Goal: Information Seeking & Learning: Check status

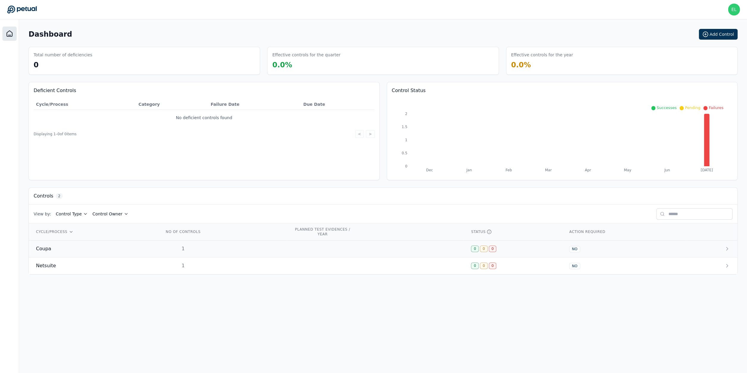
click at [58, 250] on div "Coupa" at bounding box center [93, 248] width 114 height 7
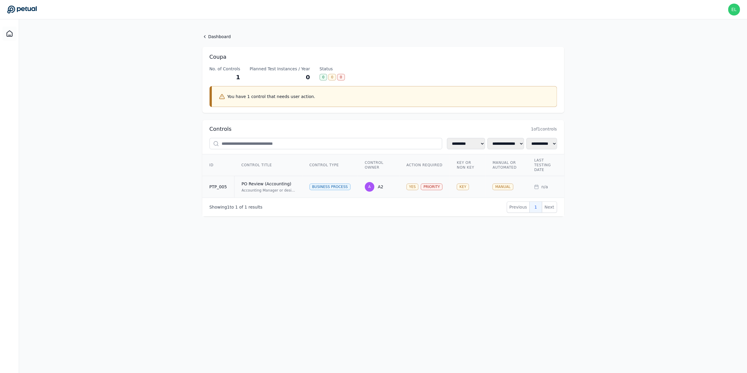
click at [272, 190] on div "Accounting Manager or designee reviews Chart of Accounts, Subsidiary, GL Accoun…" at bounding box center [269, 190] width 54 height 5
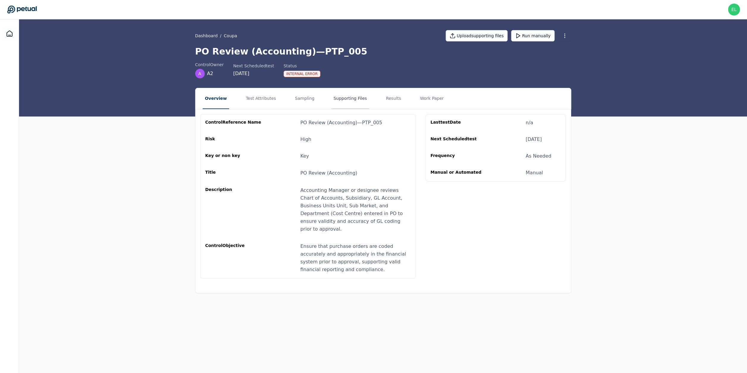
click at [338, 97] on button "Supporting Files" at bounding box center [350, 98] width 38 height 21
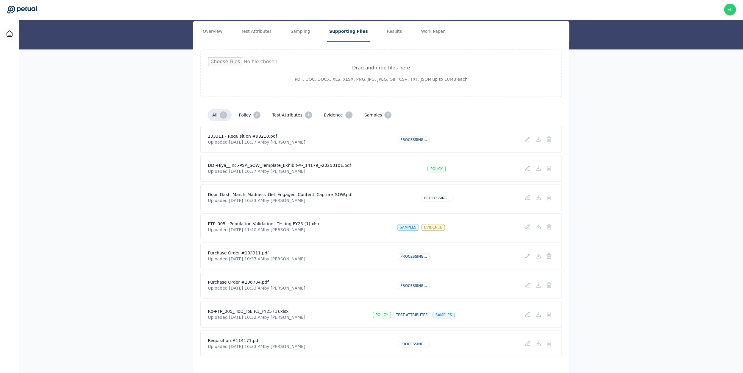
scroll to position [77, 0]
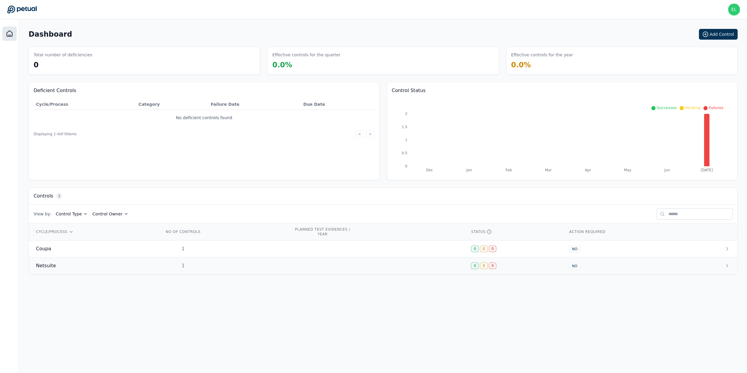
click at [121, 267] on div "Netsuite" at bounding box center [93, 265] width 114 height 7
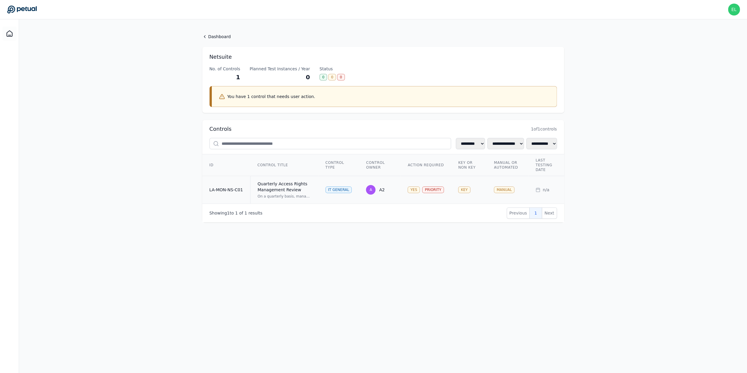
click at [287, 188] on div "Quarterly Access Rights Management Review" at bounding box center [285, 187] width 54 height 12
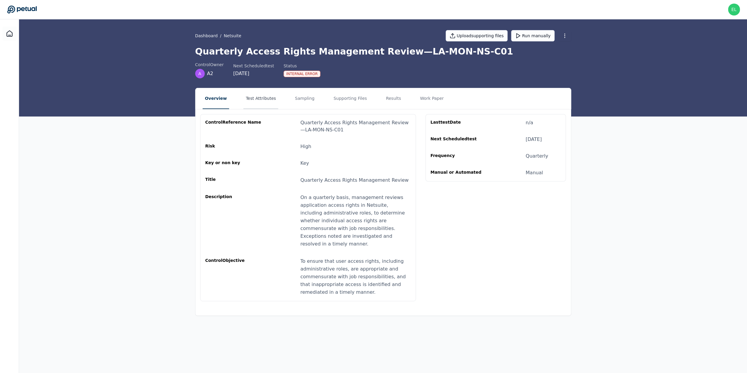
click at [262, 94] on button "Test Attributes" at bounding box center [260, 98] width 35 height 21
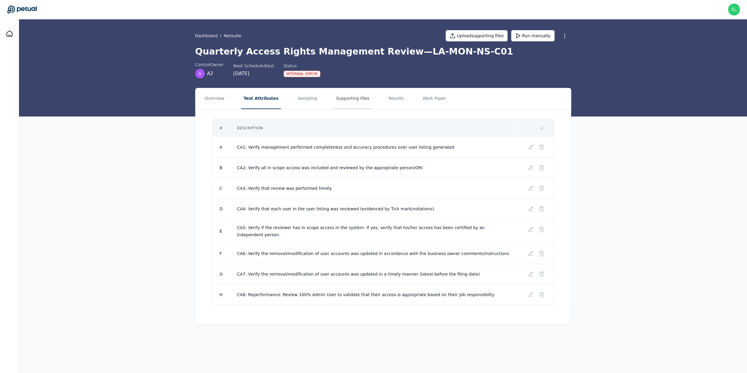
click at [336, 99] on button "Supporting Files" at bounding box center [353, 98] width 38 height 21
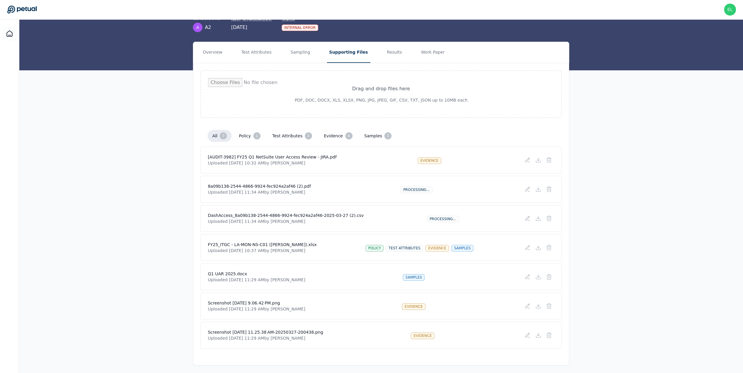
scroll to position [48, 0]
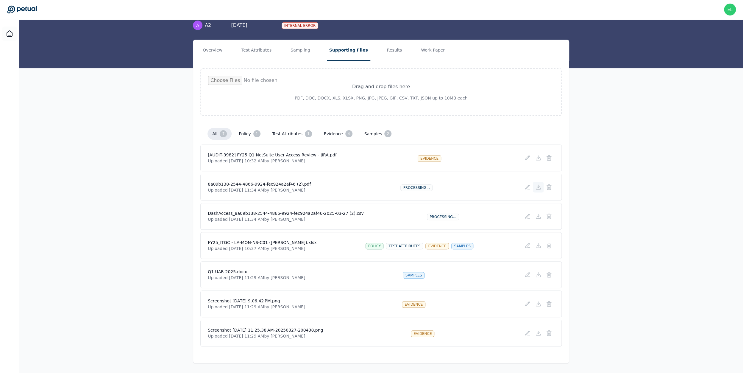
click at [539, 188] on icon at bounding box center [538, 187] width 6 height 6
click at [257, 39] on div "Dashboard / Netsuite Upload supporting files Run manually Quarterly Access Righ…" at bounding box center [381, 19] width 724 height 97
click at [257, 56] on button "Test Attributes" at bounding box center [256, 50] width 35 height 21
